Goal: Information Seeking & Learning: Learn about a topic

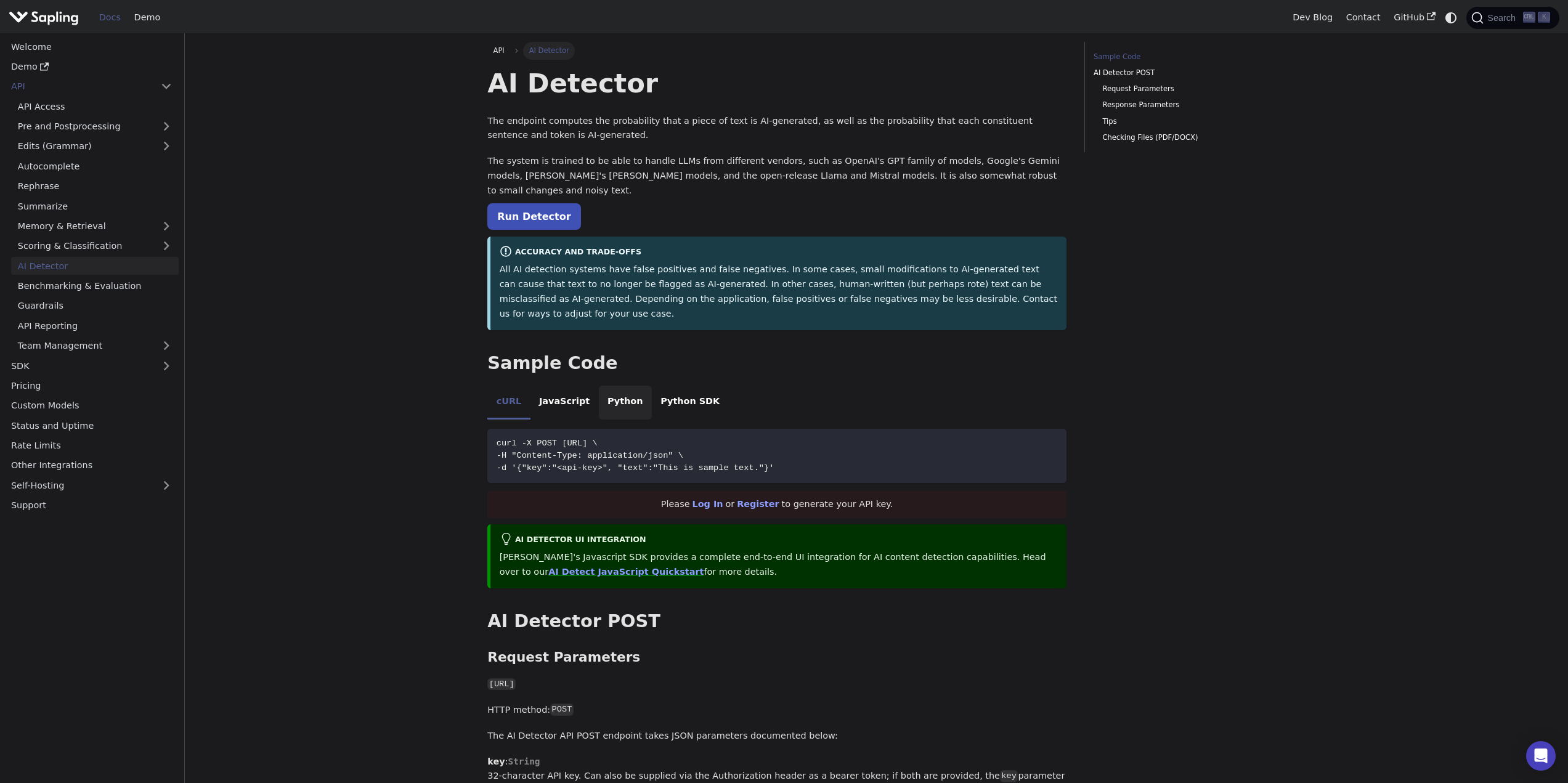
click at [623, 386] on li "Python" at bounding box center [625, 403] width 53 height 34
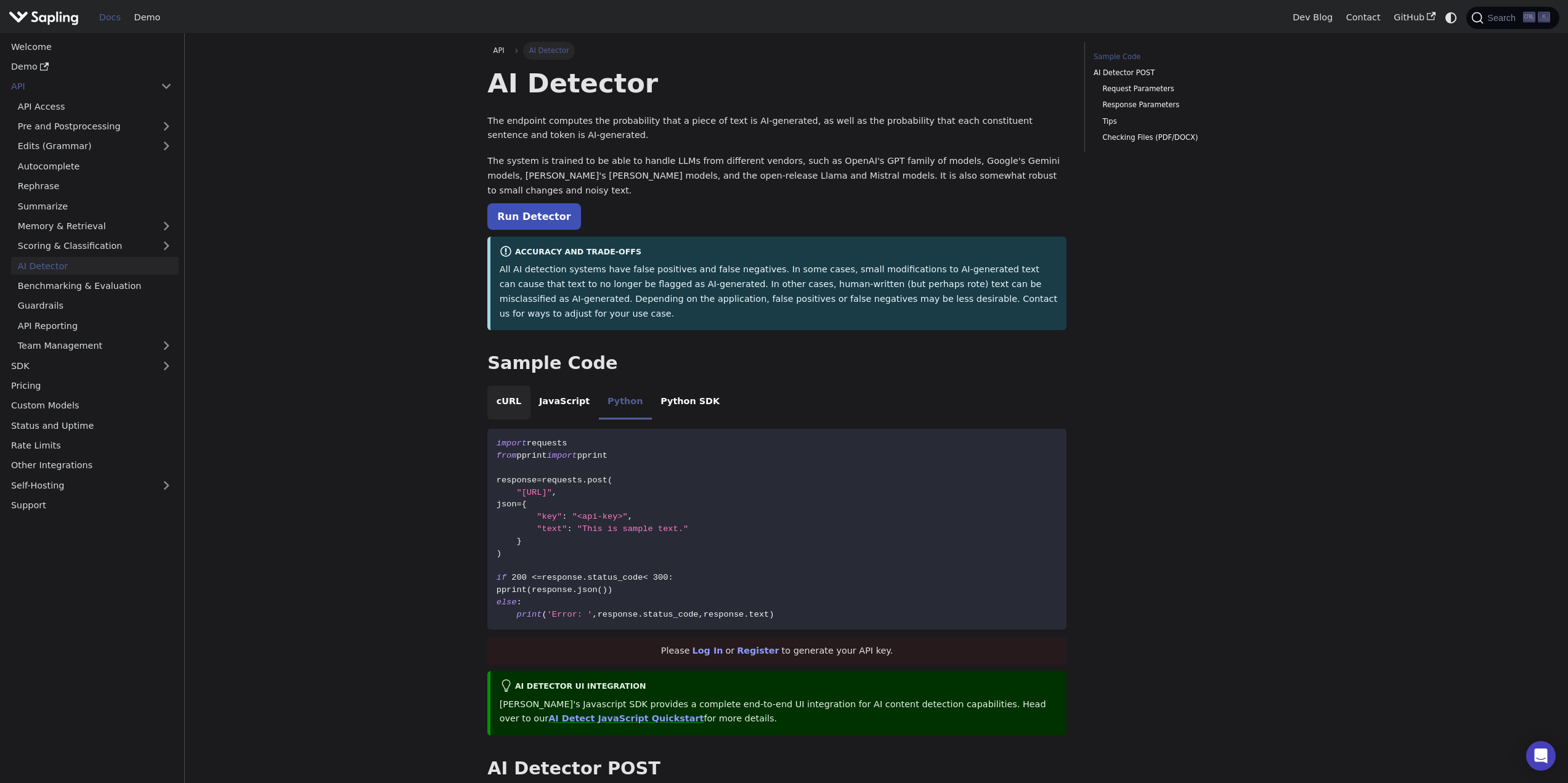
click at [513, 386] on li "cURL" at bounding box center [508, 403] width 42 height 34
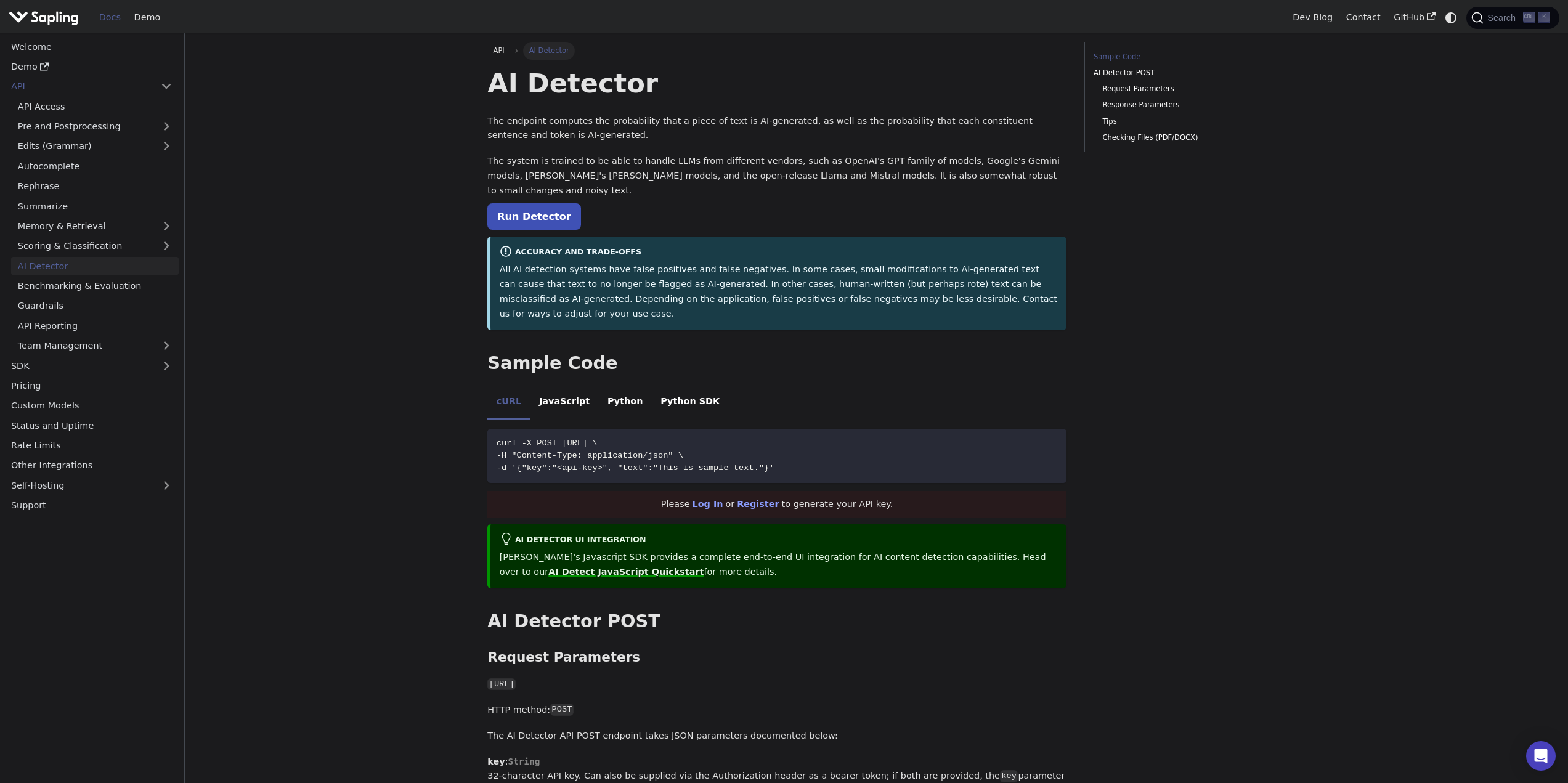
click at [568, 567] on link "AI Detect JavaScript Quickstart" at bounding box center [625, 572] width 156 height 10
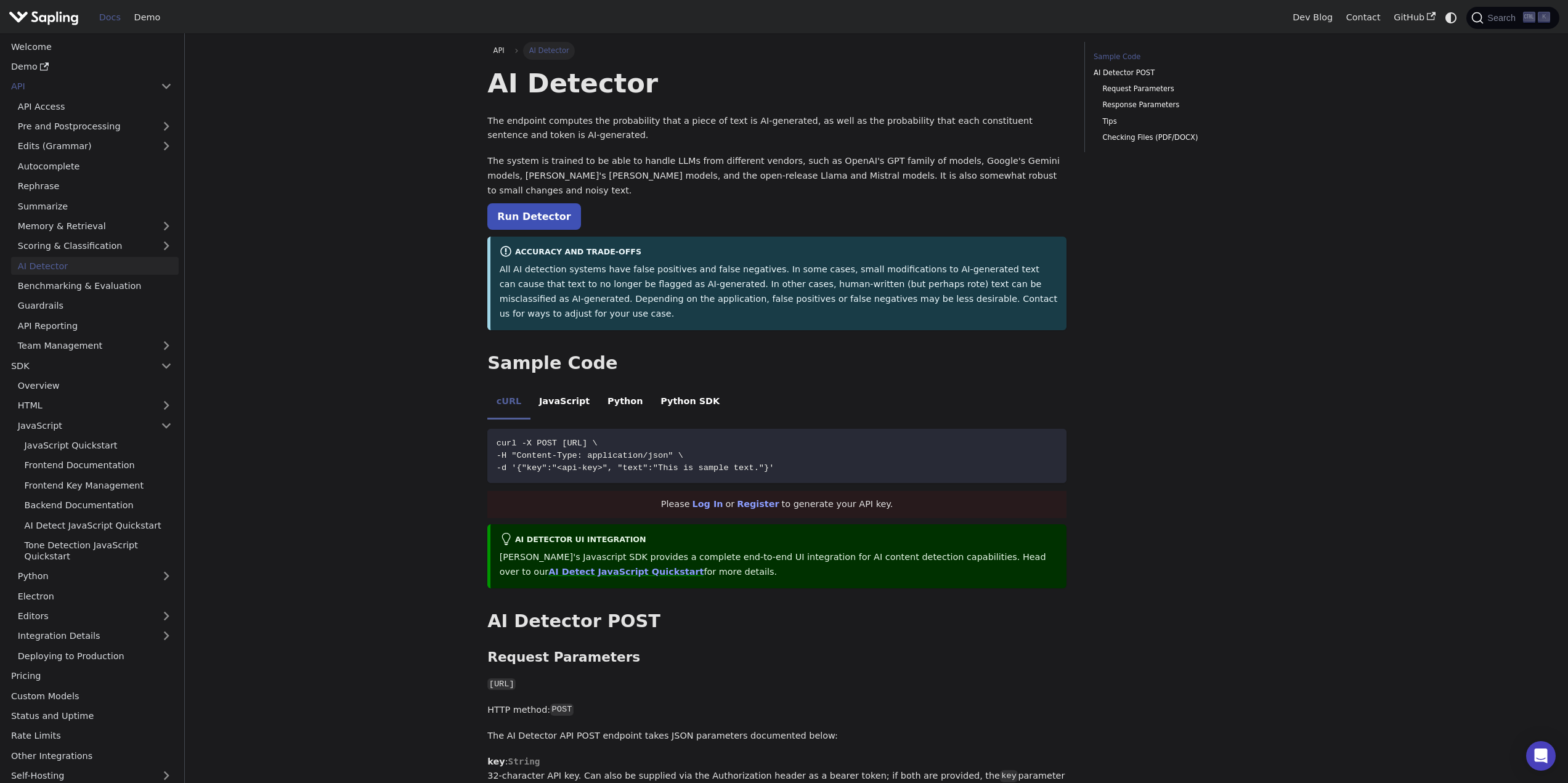
click at [605, 275] on p "All AI detection systems have false positives and false negatives. In some case…" at bounding box center [778, 292] width 558 height 59
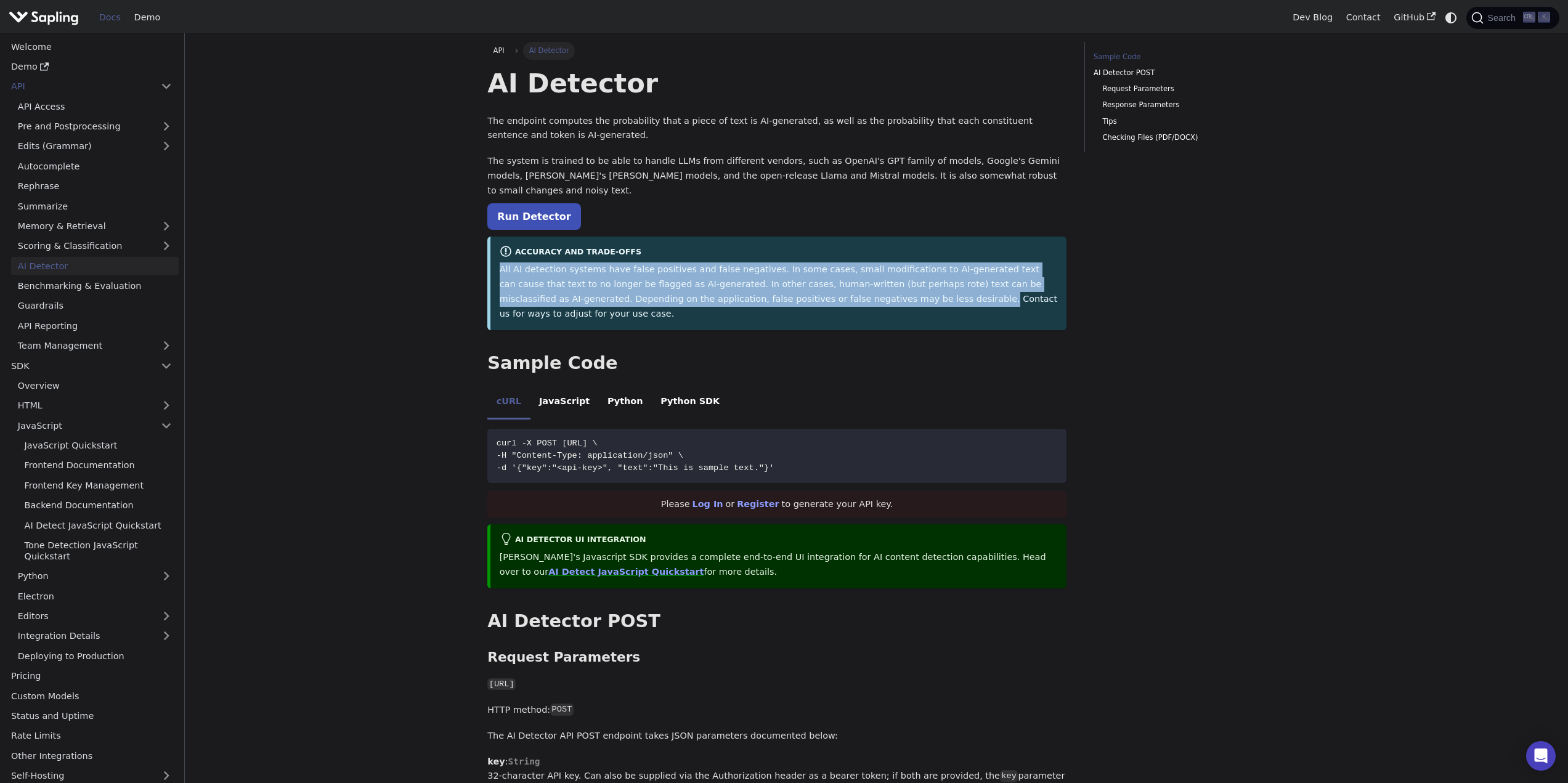
drag, startPoint x: 502, startPoint y: 256, endPoint x: 786, endPoint y: 292, distance: 286.3
click at [786, 292] on div "Accuracy and Trade-offs All AI detection systems have false positives and false…" at bounding box center [777, 283] width 579 height 94
copy p "All AI detection systems have false positives and false negatives. In some case…"
